Goal: Complete application form: Complete application form

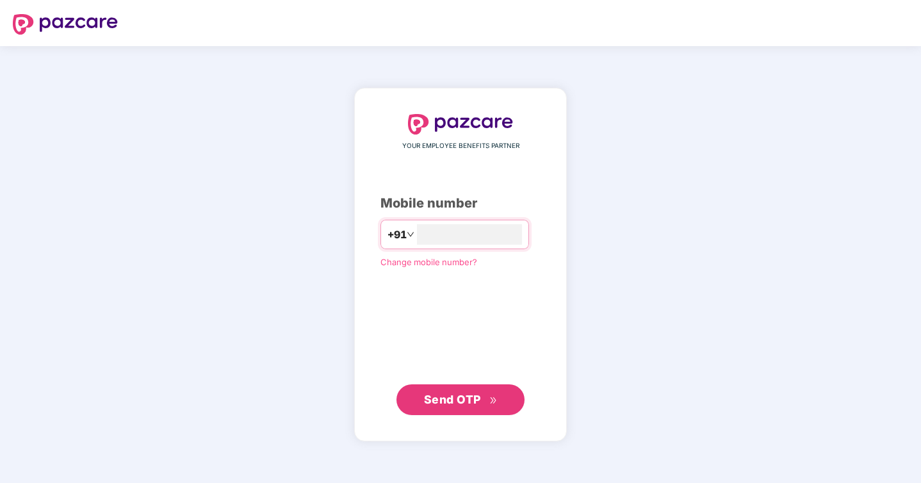
type input "**********"
click at [465, 406] on span "Send OTP" at bounding box center [461, 399] width 74 height 18
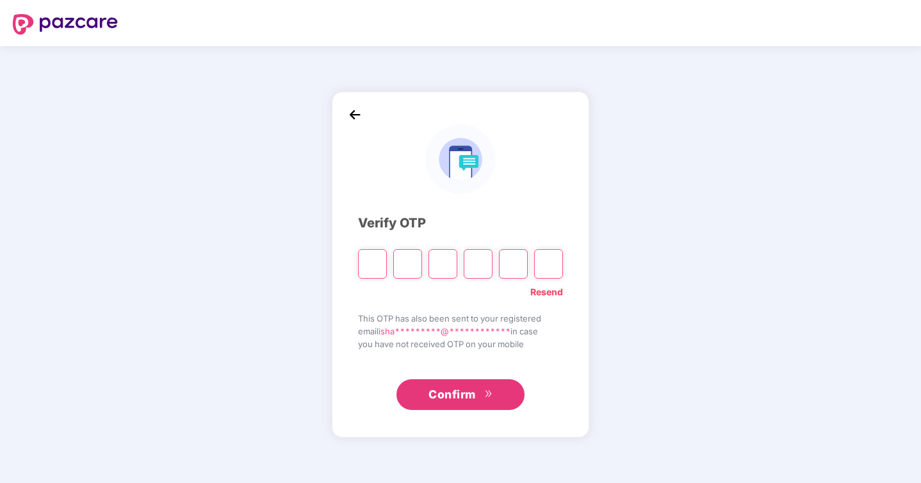
type input "*"
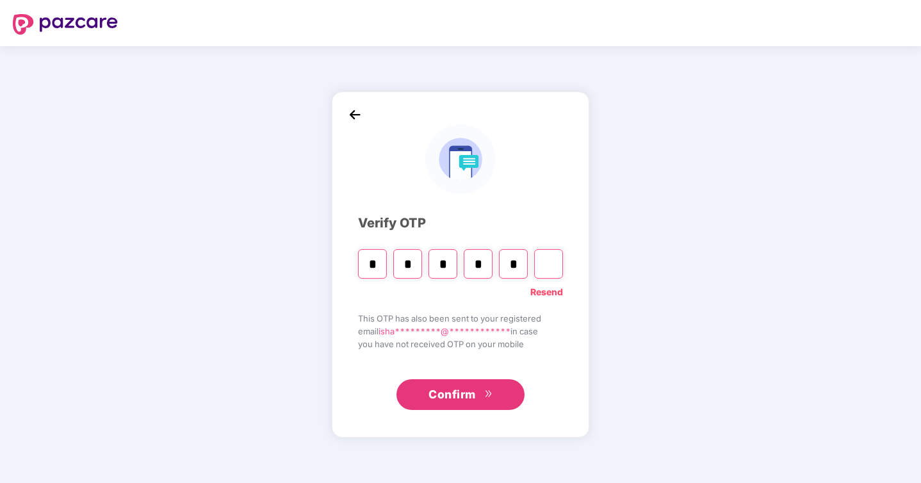
type input "*"
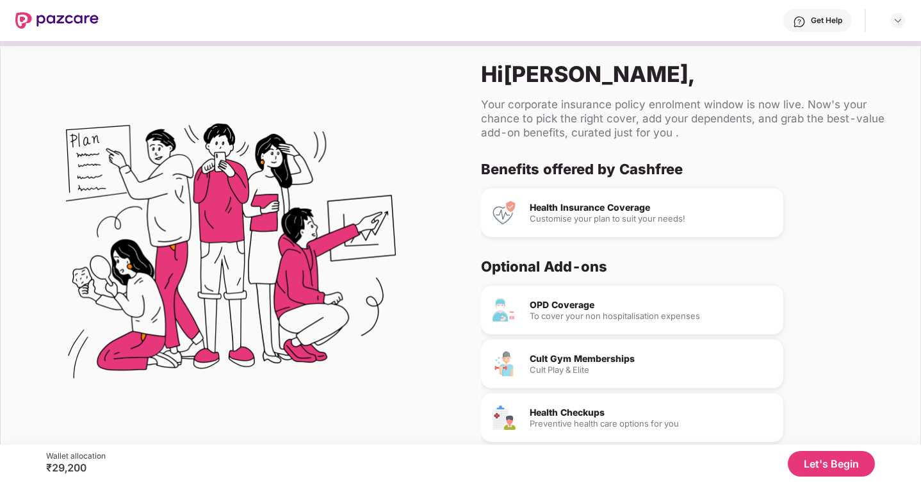
scroll to position [56, 0]
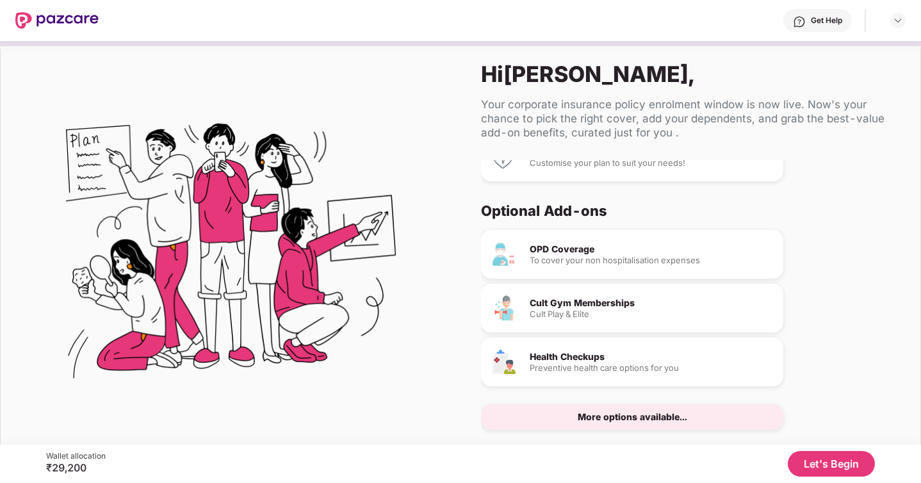
click at [832, 459] on button "Let's Begin" at bounding box center [831, 464] width 87 height 26
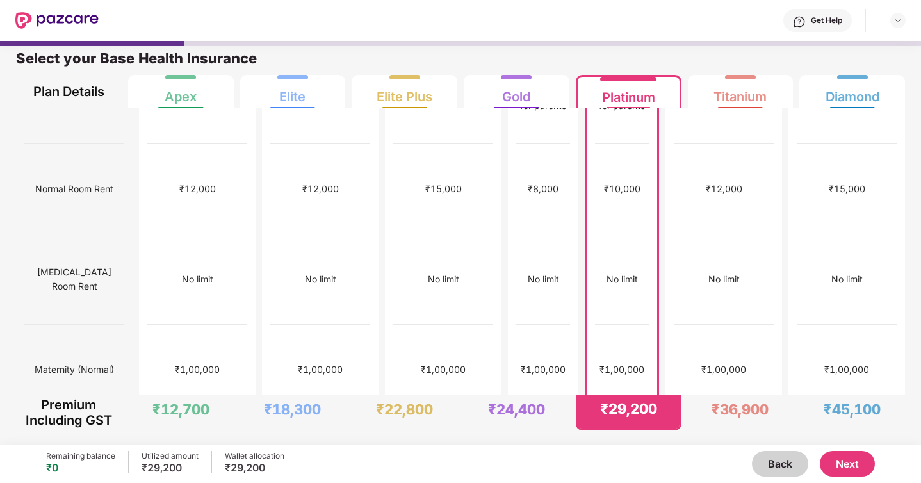
scroll to position [0, 0]
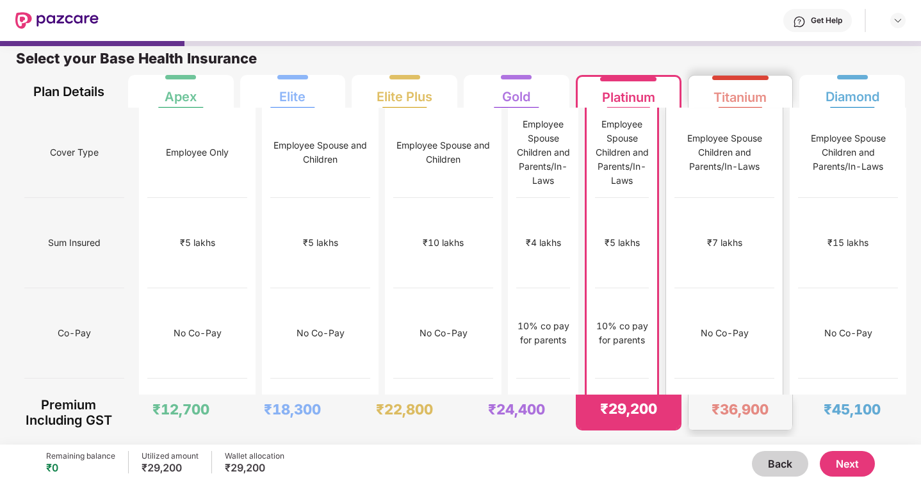
click at [738, 209] on div "₹7 lakhs" at bounding box center [725, 243] width 100 height 90
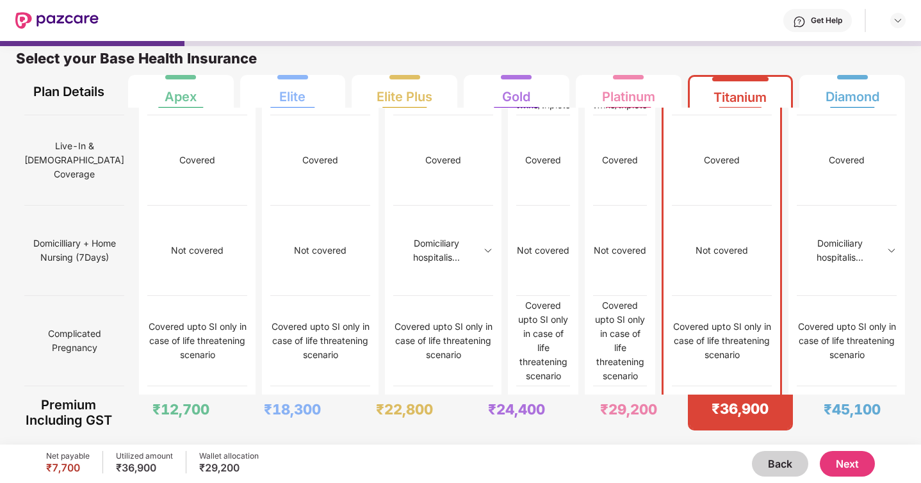
scroll to position [1267, 0]
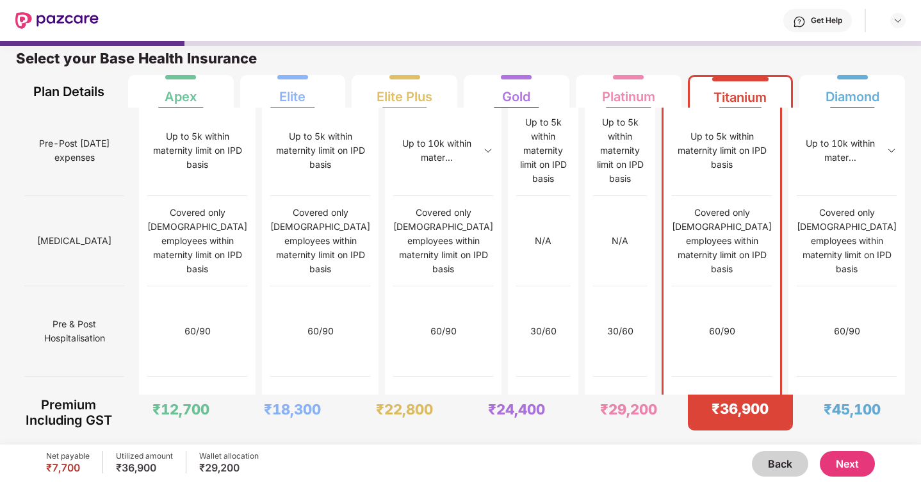
click at [812, 29] on div "Get Help" at bounding box center [818, 20] width 69 height 23
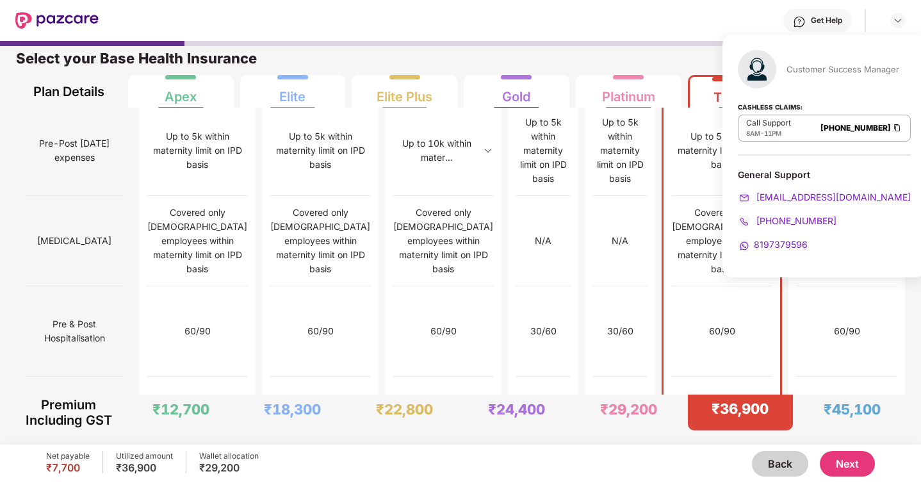
click at [689, 21] on div "Get Help" at bounding box center [502, 20] width 807 height 41
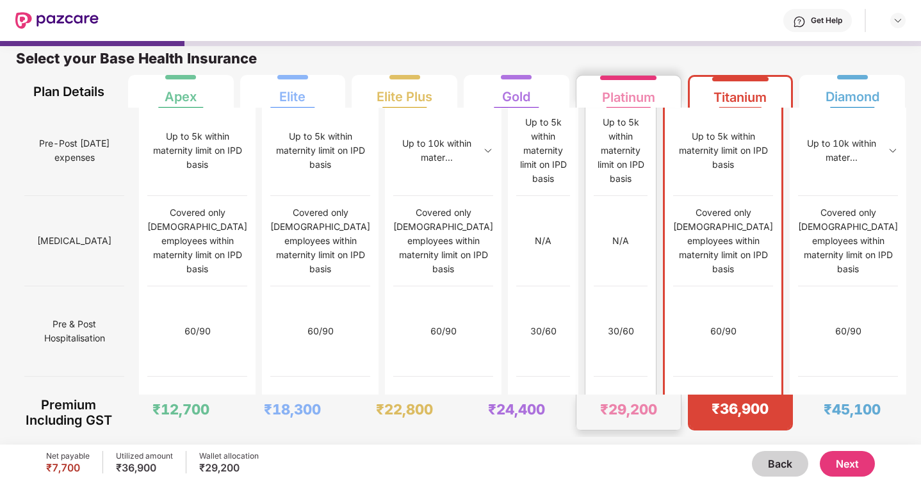
scroll to position [0, 0]
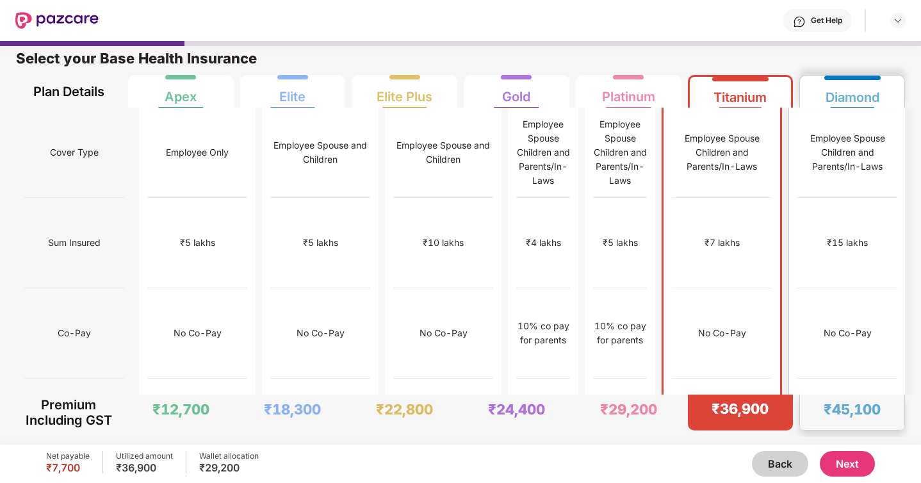
click at [818, 143] on div "Employee Spouse Children and Parents/In-Laws" at bounding box center [848, 152] width 100 height 42
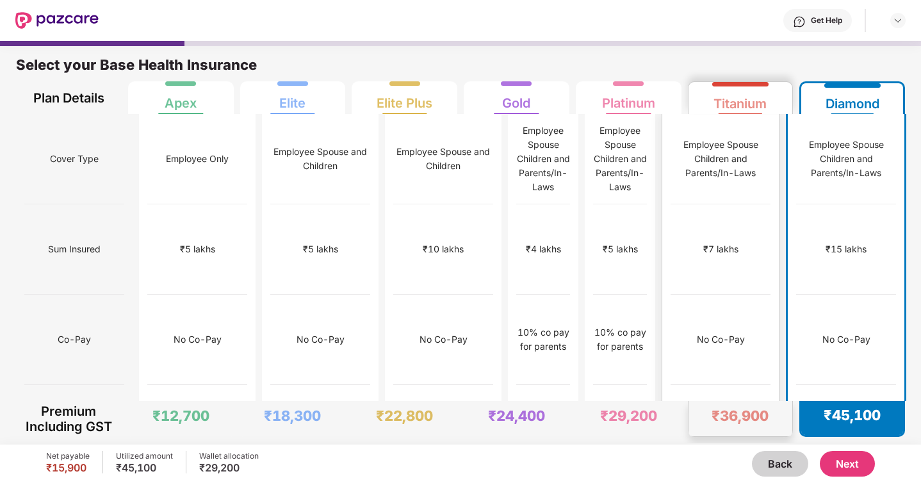
click at [767, 118] on div "Employee Spouse Children and Parents/In-Laws" at bounding box center [721, 159] width 100 height 90
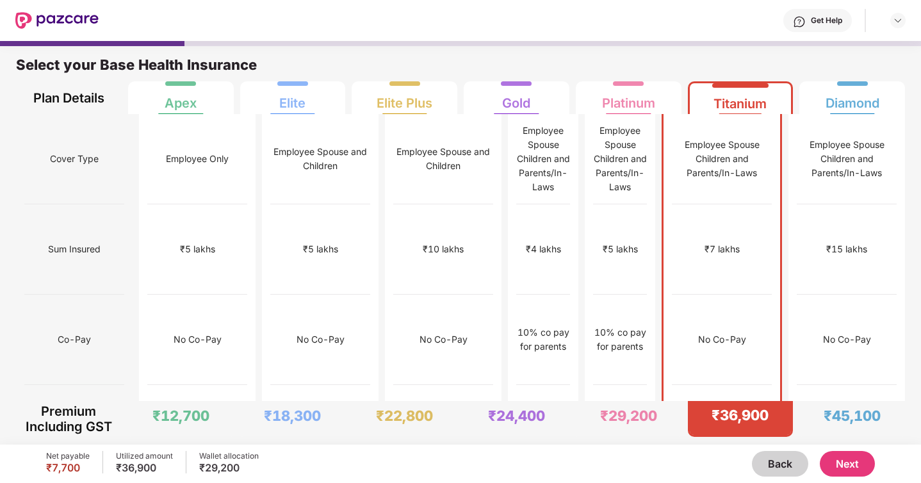
click at [845, 464] on button "Next" at bounding box center [847, 464] width 55 height 26
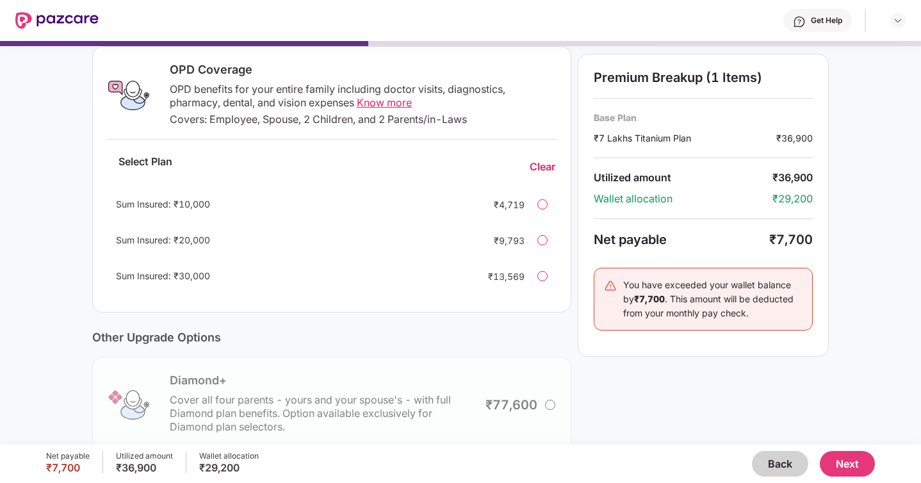
scroll to position [316, 0]
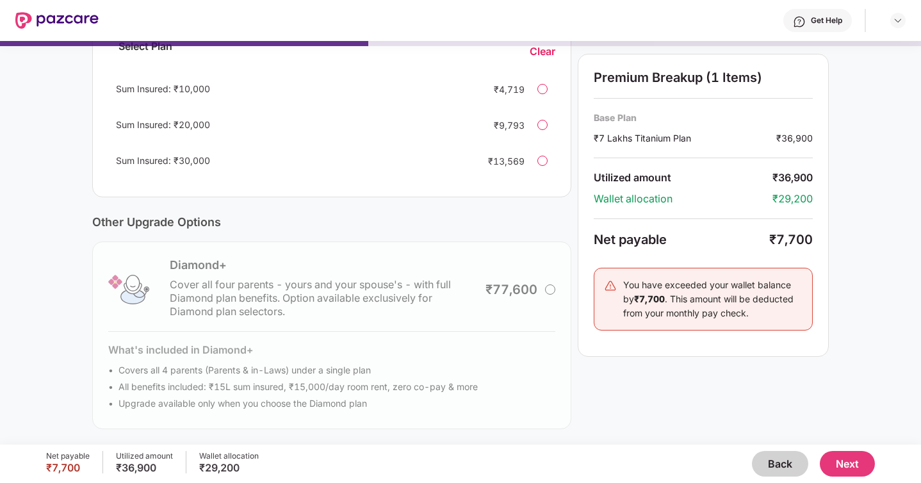
click at [842, 461] on button "Next" at bounding box center [847, 464] width 55 height 26
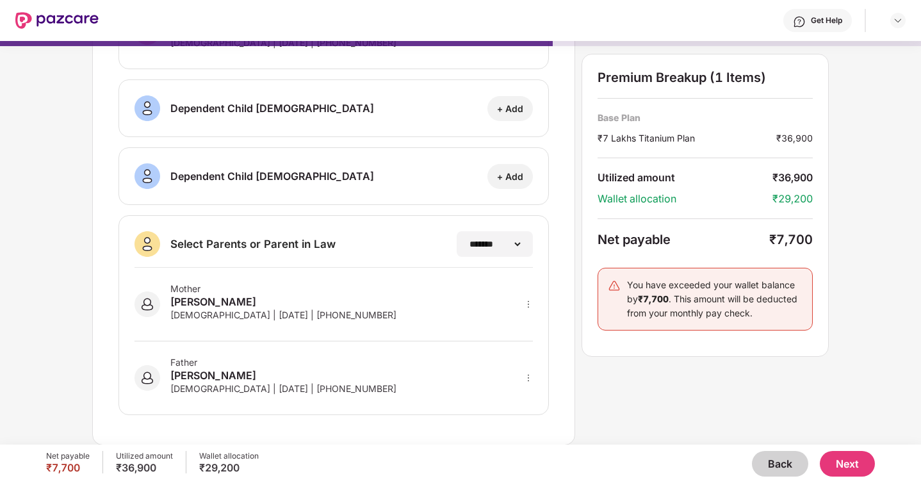
scroll to position [0, 0]
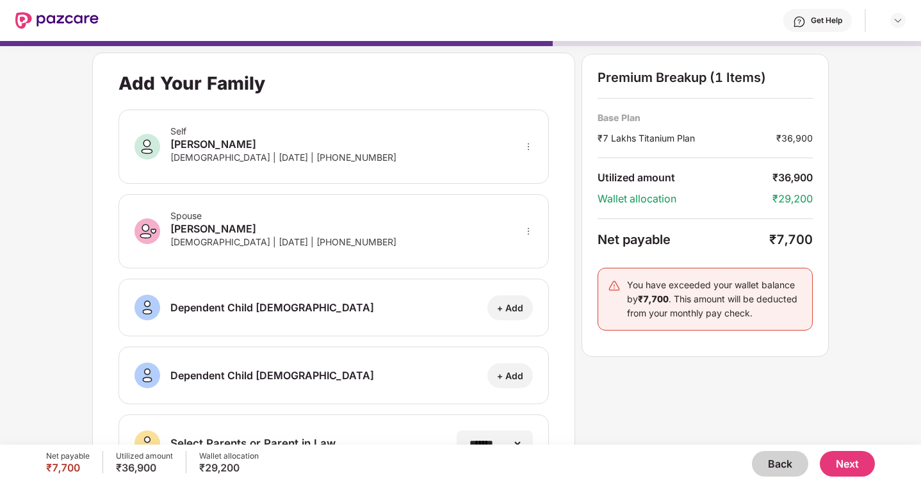
click at [848, 463] on button "Next" at bounding box center [847, 464] width 55 height 26
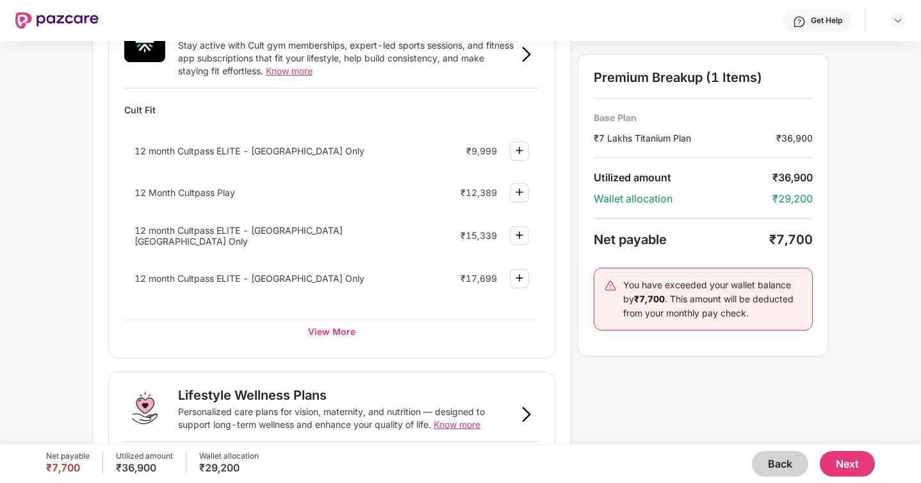
scroll to position [316, 0]
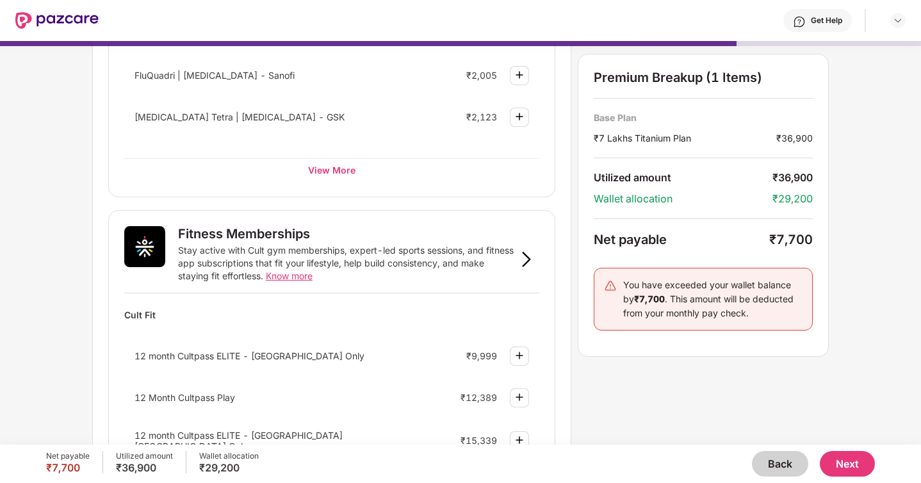
click at [847, 460] on button "Next" at bounding box center [847, 464] width 55 height 26
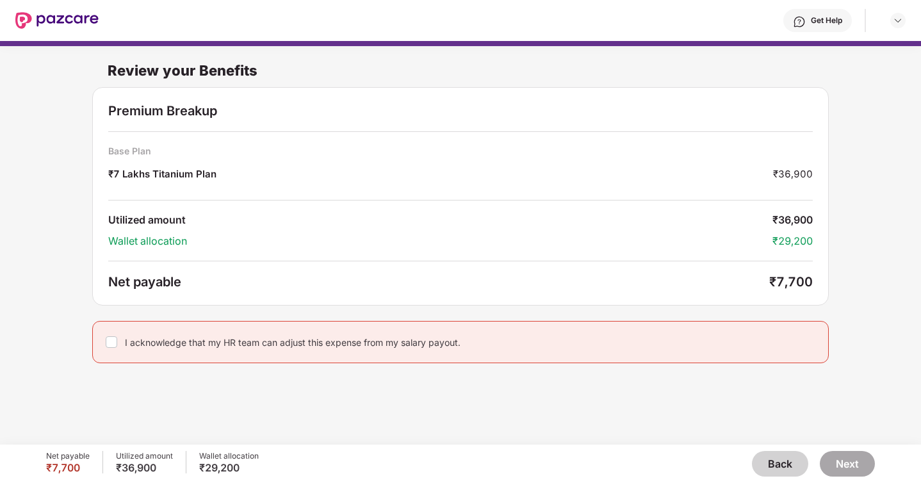
click at [698, 420] on div "Review your Benefits Premium Breakup Base Plan ₹7 Lakhs Titanium Plan ₹36,900 U…" at bounding box center [460, 236] width 921 height 391
click at [400, 349] on div "I acknowledge that my HR team can adjust this expense from my salary payout." at bounding box center [460, 342] width 737 height 42
click at [416, 346] on div "I acknowledge that my HR team can adjust this expense from my salary payout." at bounding box center [293, 342] width 336 height 12
click at [407, 343] on div "I acknowledge that my HR team can adjust this expense from my salary payout." at bounding box center [293, 342] width 336 height 12
click at [120, 346] on div "I acknowledge that my HR team can adjust this expense from my salary payout." at bounding box center [460, 342] width 737 height 42
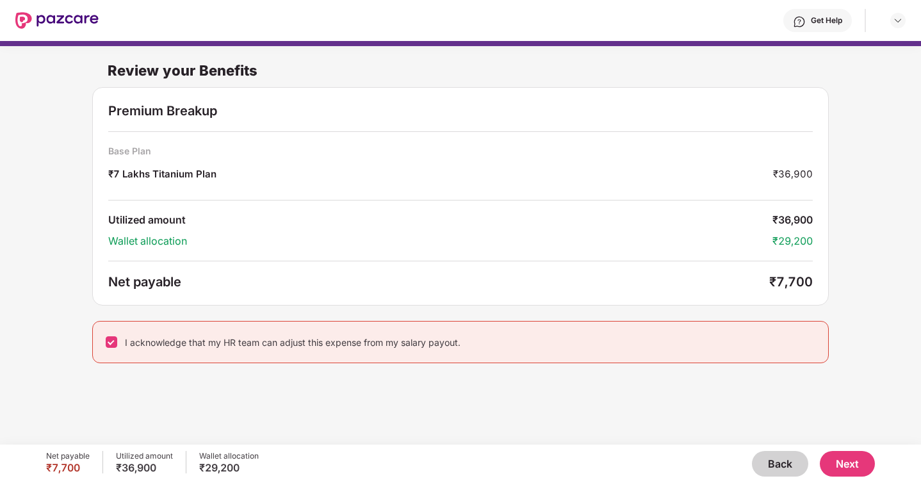
click at [854, 464] on button "Next" at bounding box center [847, 464] width 55 height 26
